Goal: Check status: Check status

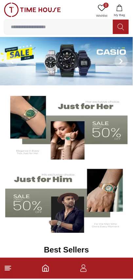
click at [86, 268] on icon "button" at bounding box center [84, 269] width 8 height 8
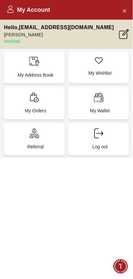
click at [46, 109] on p "My Orders" at bounding box center [35, 111] width 53 height 7
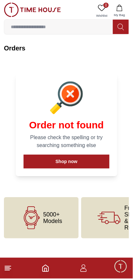
click at [9, 271] on line at bounding box center [7, 271] width 5 height 0
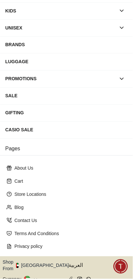
scroll to position [72, 0]
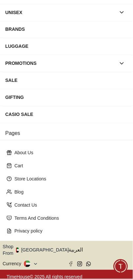
click at [45, 248] on button "Shop From [GEOGRAPHIC_DATA]" at bounding box center [38, 250] width 71 height 13
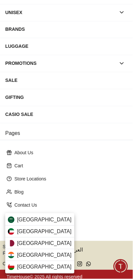
click at [51, 220] on div "[GEOGRAPHIC_DATA]" at bounding box center [39, 220] width 69 height 12
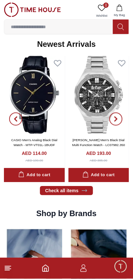
scroll to position [436, 0]
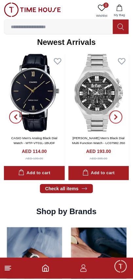
click at [8, 269] on line at bounding box center [8, 269] width 6 height 0
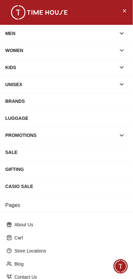
scroll to position [72, 0]
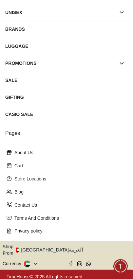
click at [19, 250] on img "button" at bounding box center [17, 250] width 3 height 5
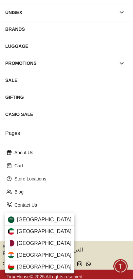
click at [20, 228] on div "[GEOGRAPHIC_DATA]" at bounding box center [39, 232] width 69 height 12
